Goal: Task Accomplishment & Management: Manage account settings

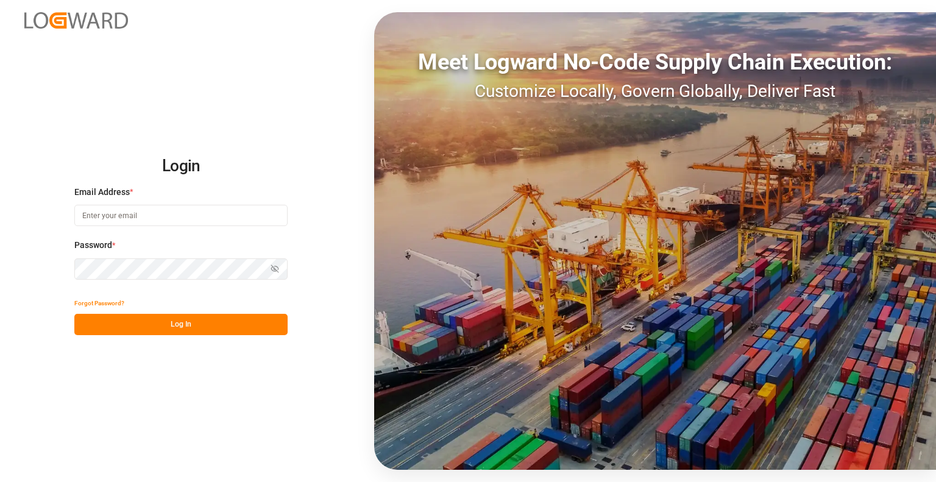
click at [162, 220] on input at bounding box center [180, 215] width 213 height 21
type input "[PERSON_NAME][EMAIL_ADDRESS][DOMAIN_NAME]"
click at [277, 268] on icon "button" at bounding box center [275, 268] width 9 height 9
click at [202, 331] on button "Log In" at bounding box center [180, 324] width 213 height 21
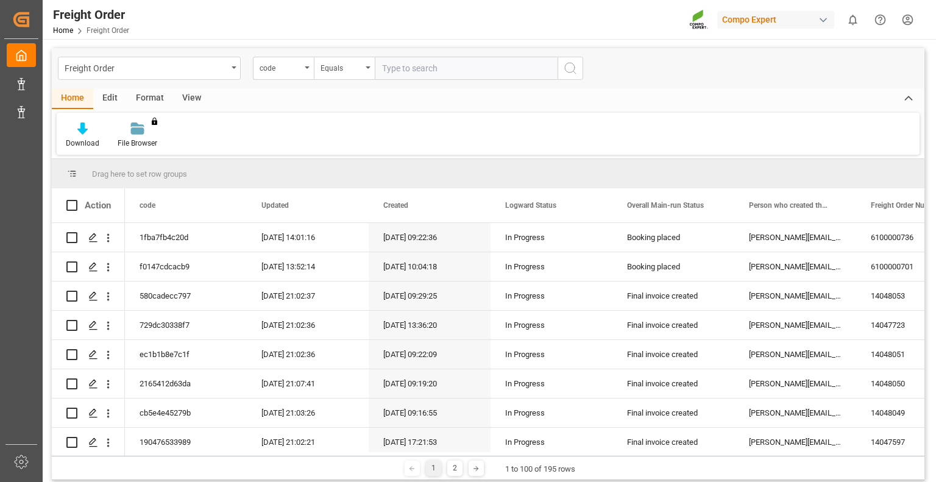
click at [183, 96] on div "View" at bounding box center [191, 98] width 37 height 21
click at [81, 130] on icon at bounding box center [78, 128] width 12 height 12
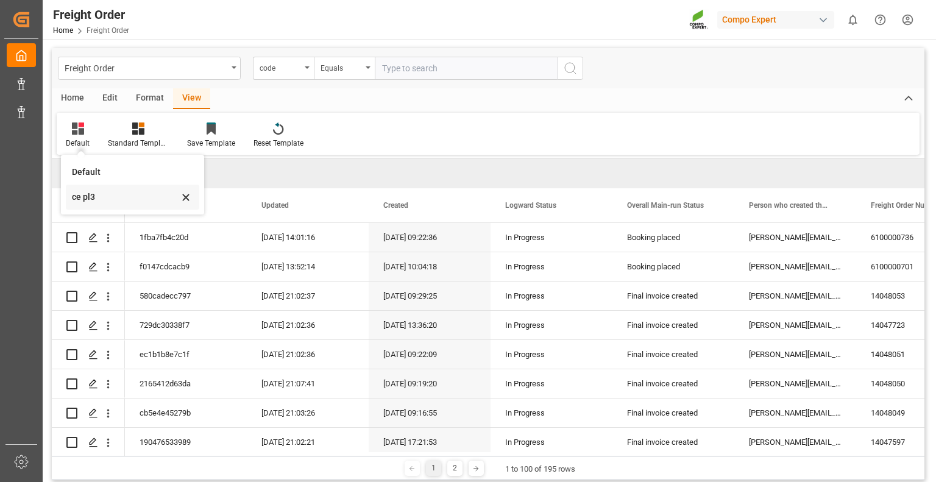
click at [88, 202] on div "ce pl3" at bounding box center [125, 197] width 107 height 13
